Goal: Obtain resource: Download file/media

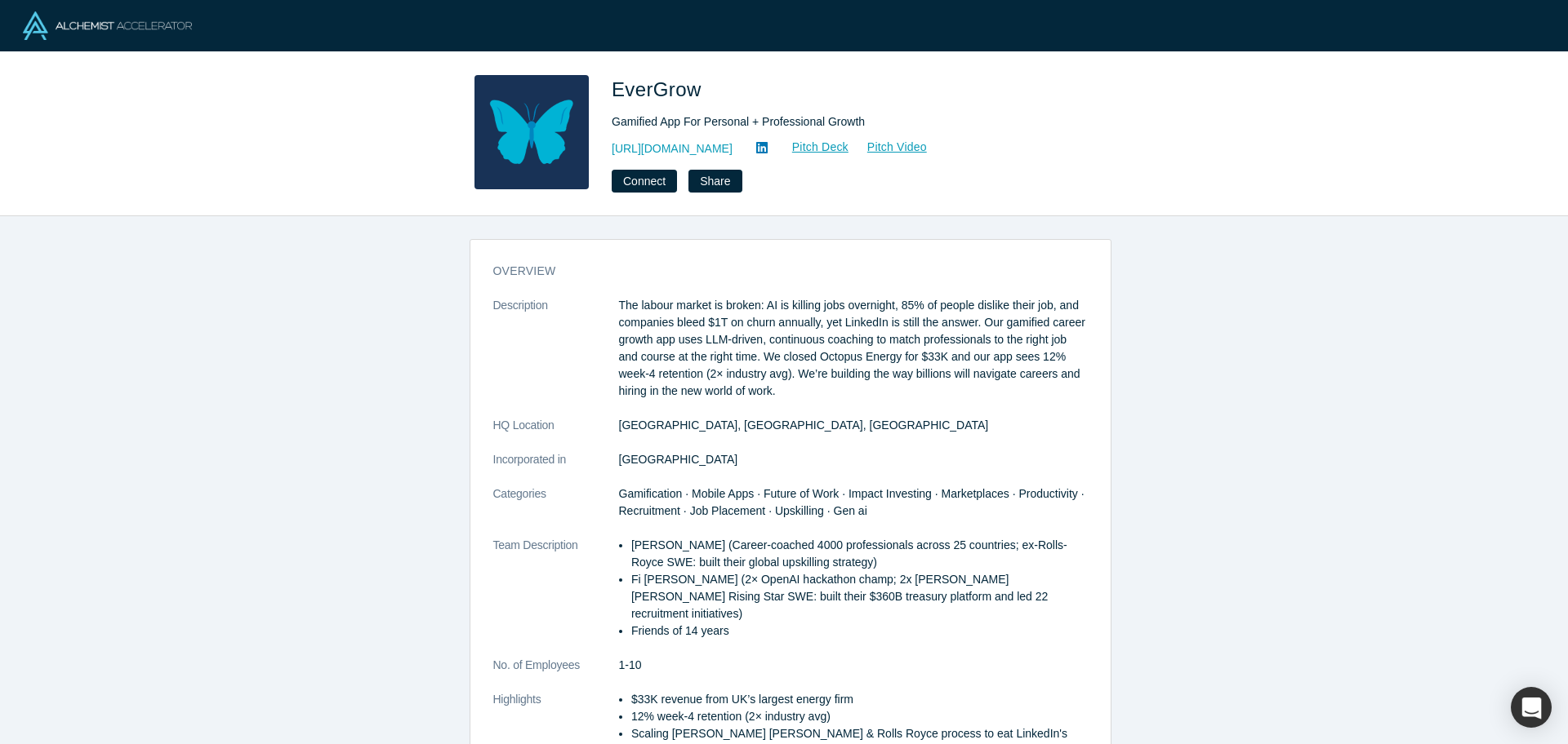
click at [650, 153] on div "[URL][DOMAIN_NAME] Pitch Deck Pitch Video" at bounding box center [841, 149] width 458 height 20
click at [162, 452] on div "overview Description The labour market is broken: AI is killing jobs overnight,…" at bounding box center [790, 486] width 1580 height 540
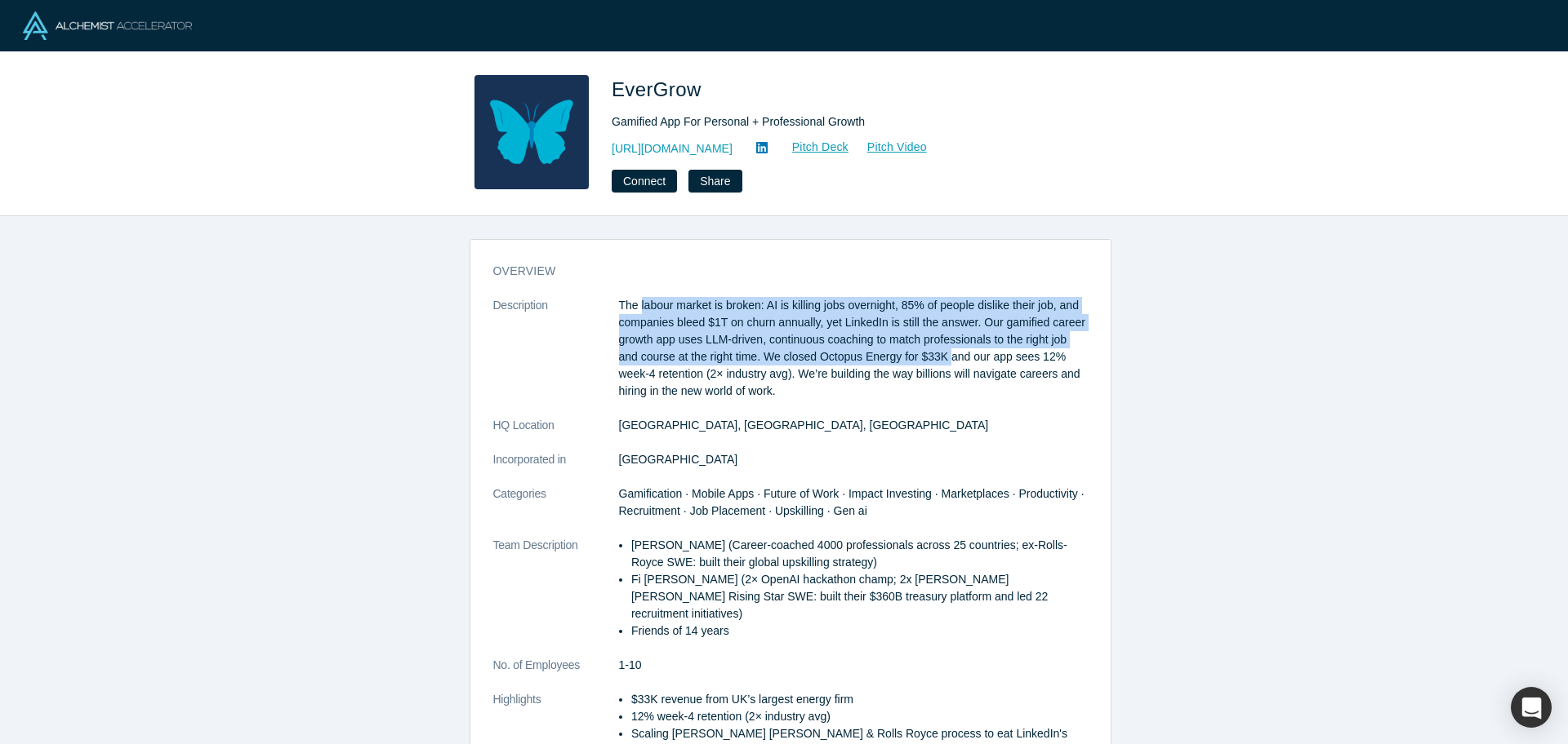
drag, startPoint x: 634, startPoint y: 305, endPoint x: 948, endPoint y: 362, distance: 319.1
click at [941, 351] on p "The labour market is broken: AI is killing jobs overnight, 85% of people dislik…" at bounding box center [853, 349] width 469 height 103
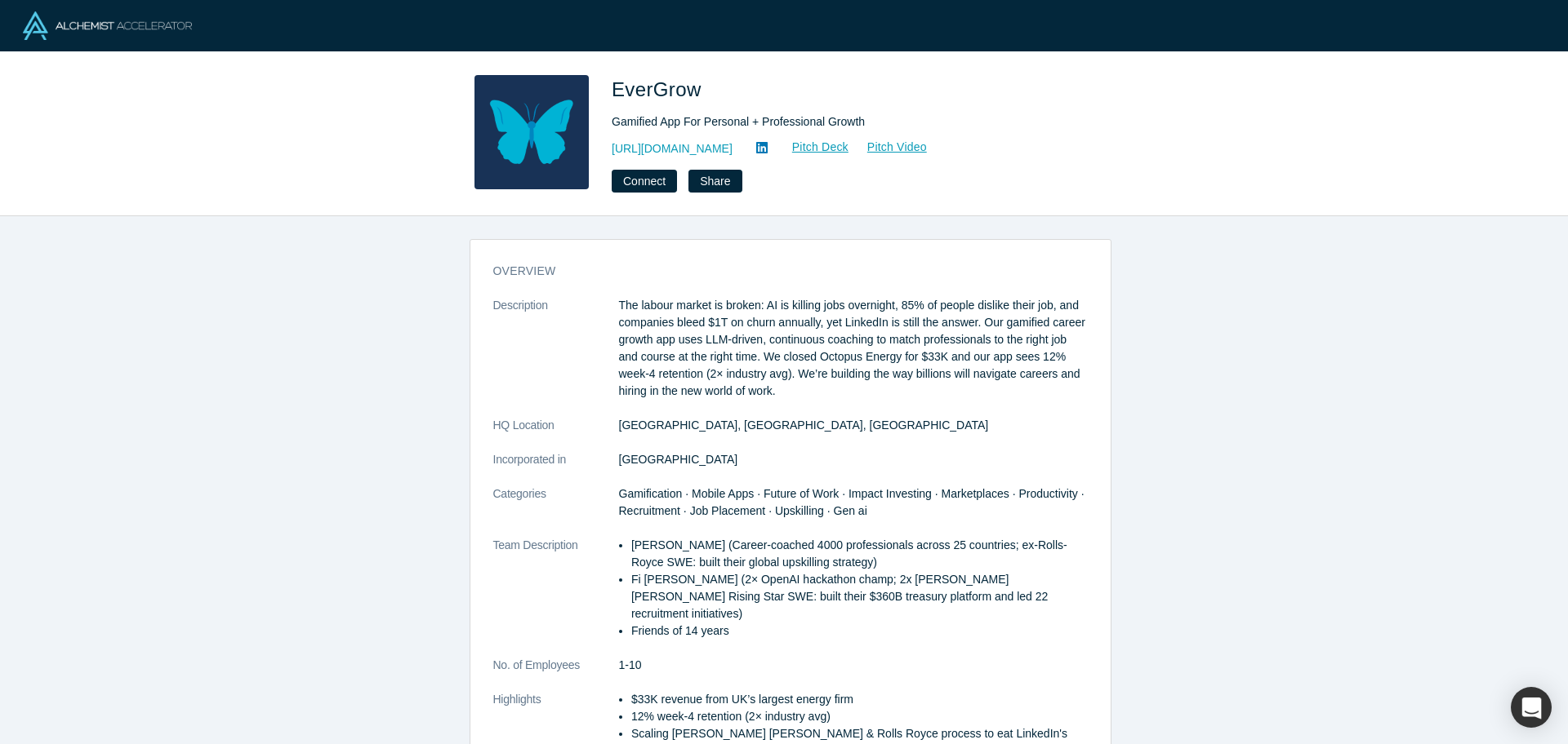
click at [867, 439] on dl "Description The labour market is broken: AI is killing jobs overnight, 85% of p…" at bounding box center [791, 554] width 595 height 514
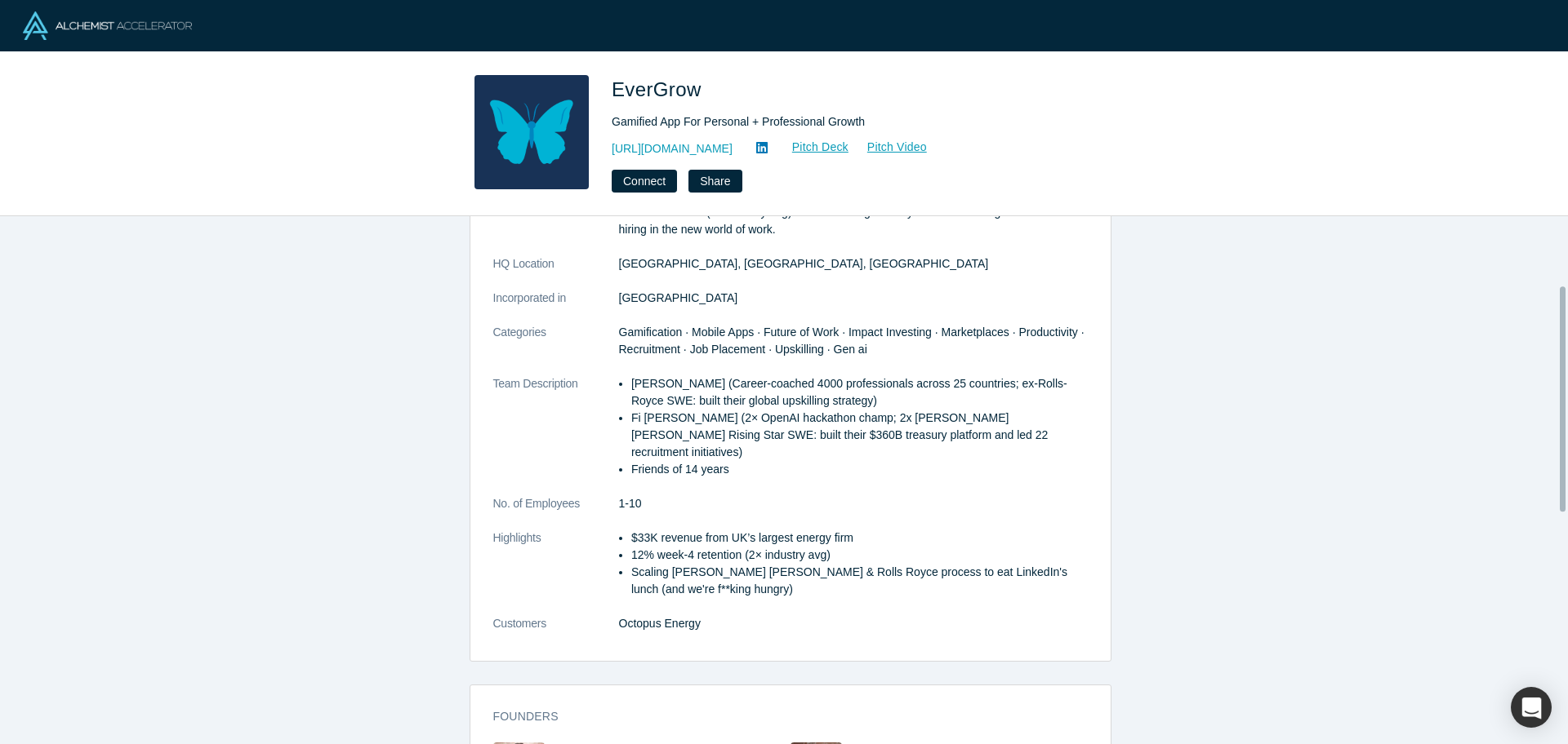
scroll to position [163, 0]
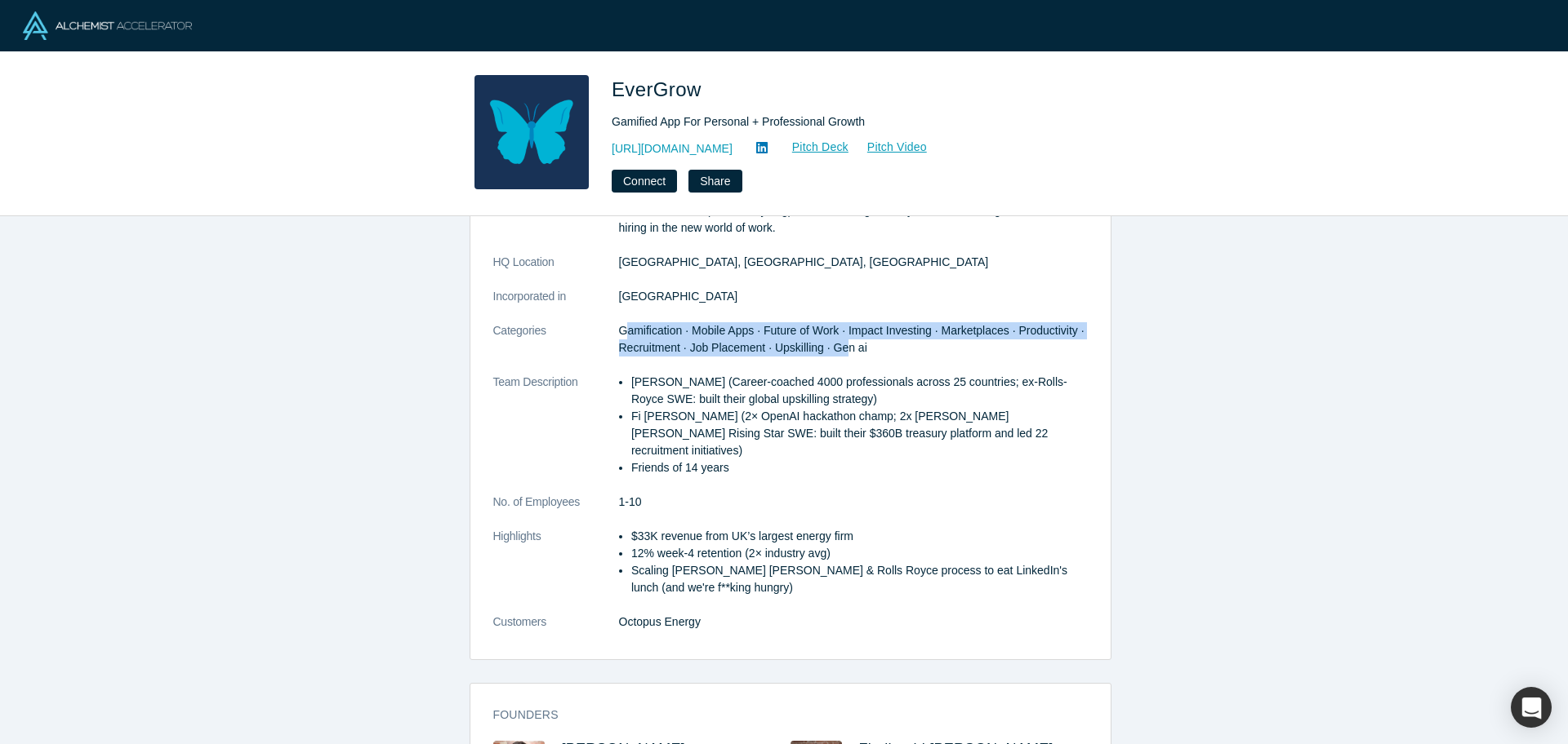
drag, startPoint x: 617, startPoint y: 331, endPoint x: 835, endPoint y: 342, distance: 218.3
click at [835, 342] on span "Gamification · Mobile Apps · Future of Work · Impact Investing · Marketplaces ·…" at bounding box center [851, 339] width 465 height 30
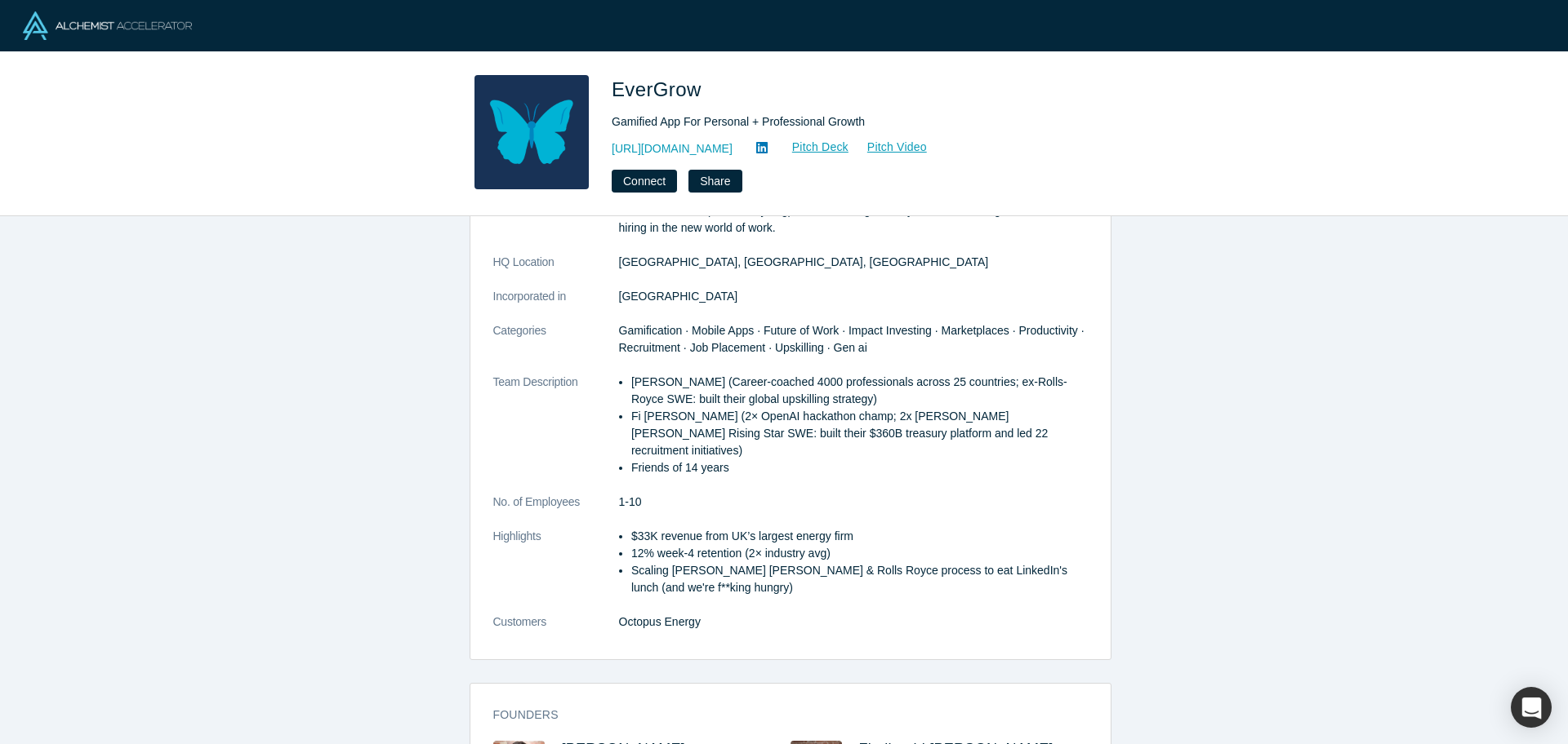
click at [723, 493] on dd "1-10" at bounding box center [853, 502] width 469 height 17
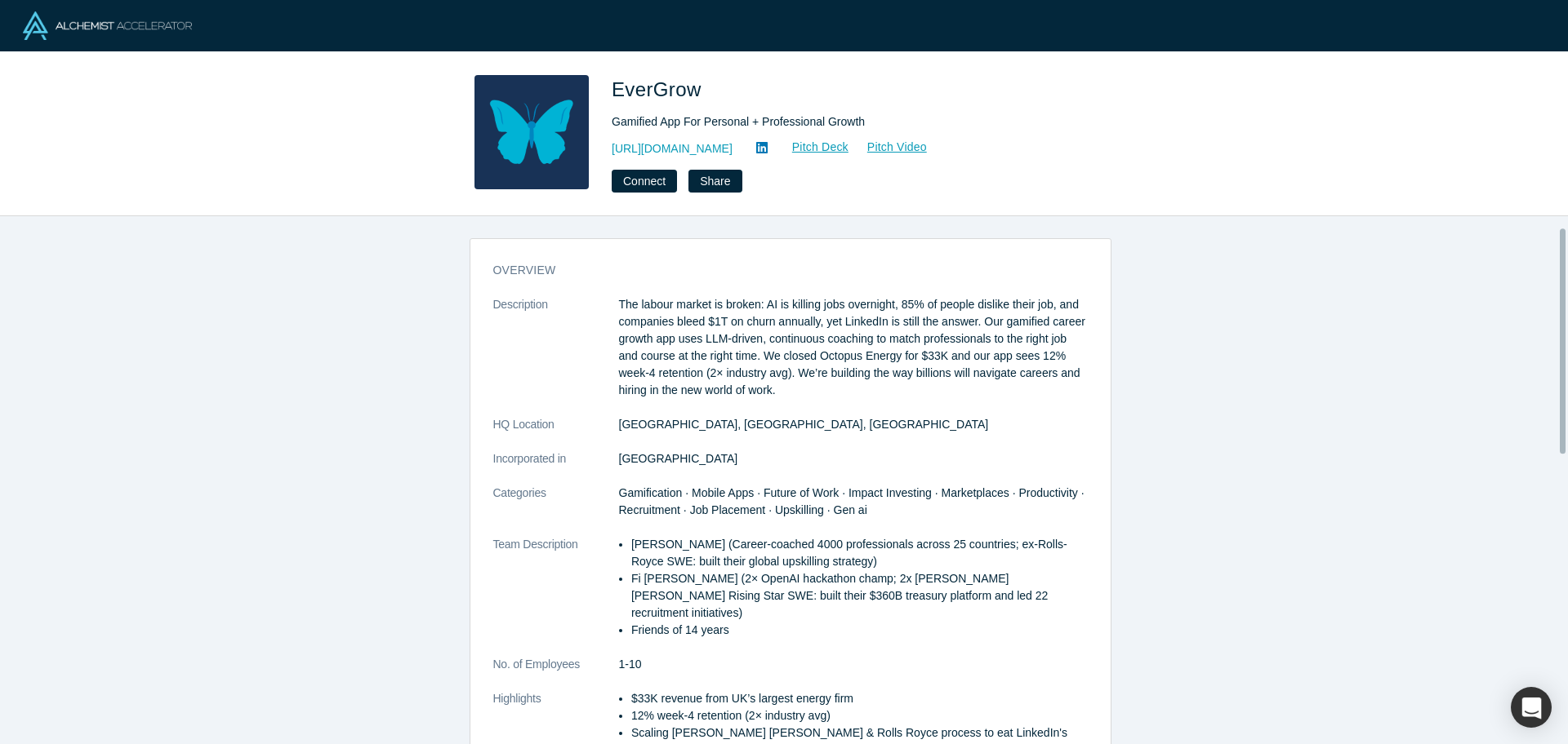
scroll to position [0, 0]
click at [849, 146] on link "Pitch Deck" at bounding box center [811, 148] width 75 height 19
click at [295, 423] on div "overview Description The labour market is broken: AI is killing jobs overnight,…" at bounding box center [790, 486] width 1580 height 540
click at [216, 178] on div "EverGrow Gamified App For Personal + Professional Growth [URL][DOMAIN_NAME] Pit…" at bounding box center [784, 134] width 1568 height 164
